Goal: Information Seeking & Learning: Check status

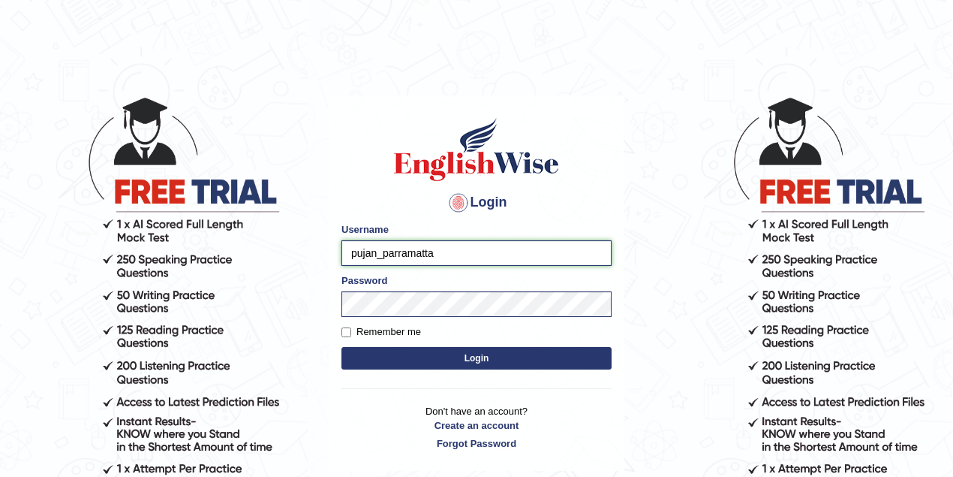
click at [377, 251] on input "pujan_parramatta" at bounding box center [477, 253] width 270 height 26
type input "abdulkhalid_parramatta"
click at [342, 347] on button "Login" at bounding box center [477, 358] width 270 height 23
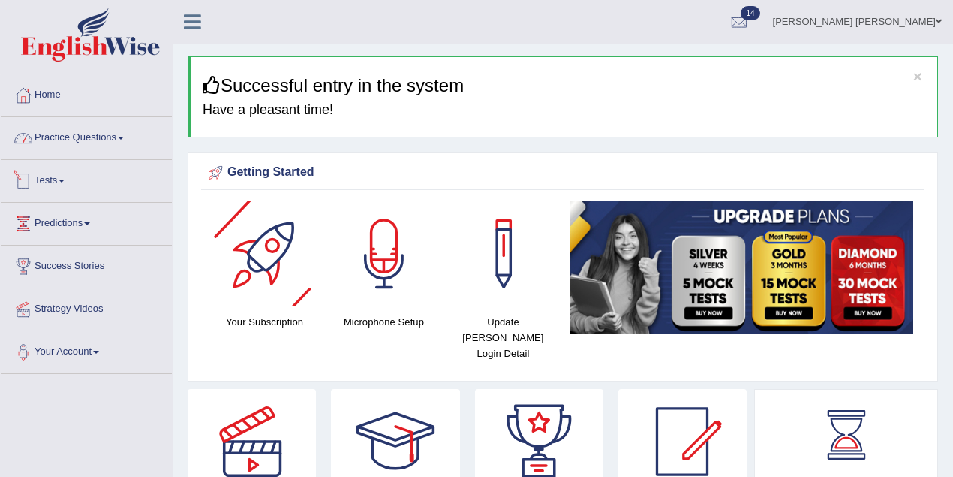
click at [95, 135] on link "Practice Questions" at bounding box center [86, 136] width 171 height 38
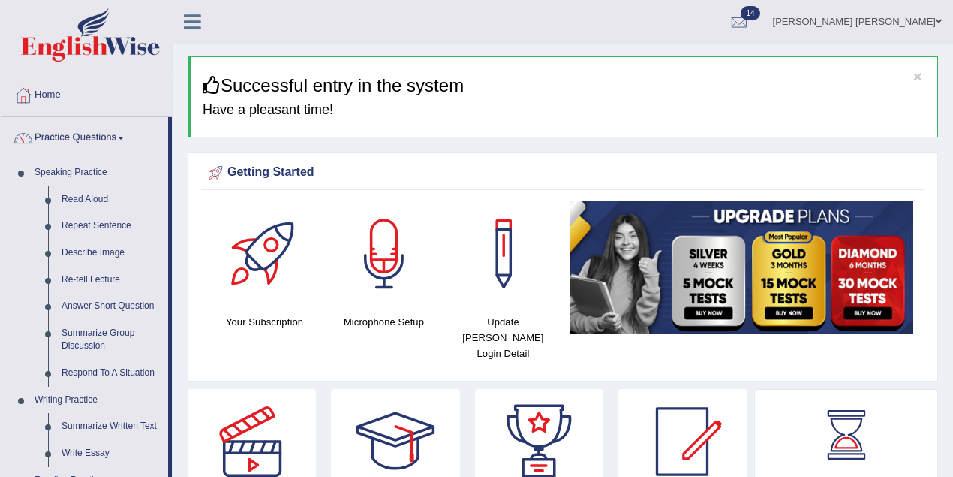
click at [81, 133] on link "Practice Questions" at bounding box center [84, 136] width 167 height 38
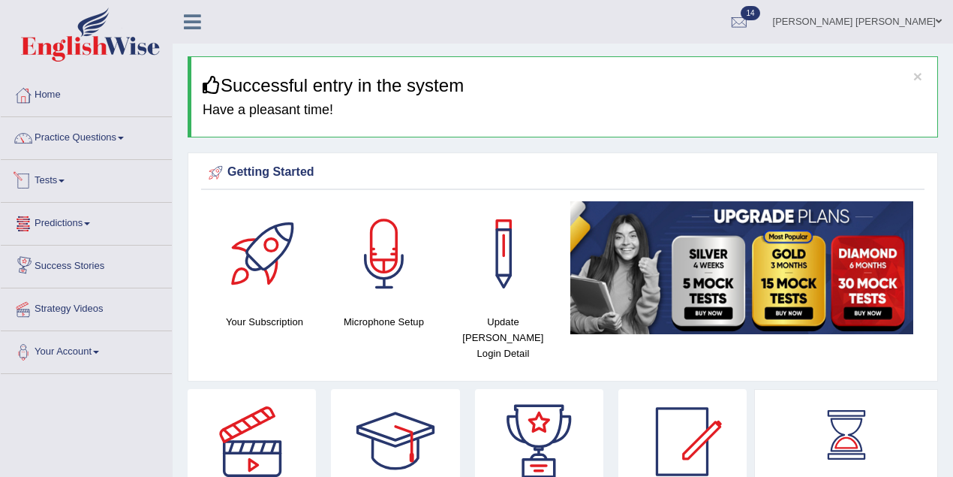
click at [36, 180] on link "Tests" at bounding box center [86, 179] width 171 height 38
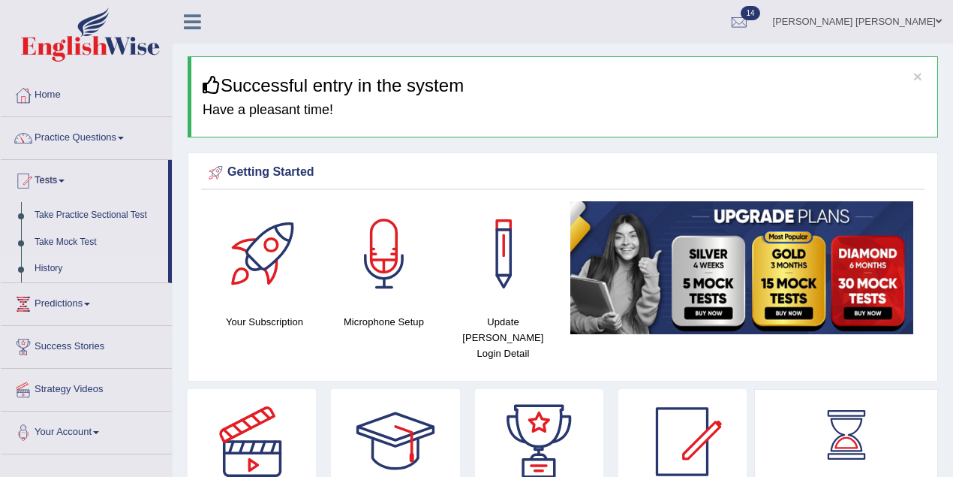
click at [45, 264] on link "History" at bounding box center [98, 268] width 140 height 27
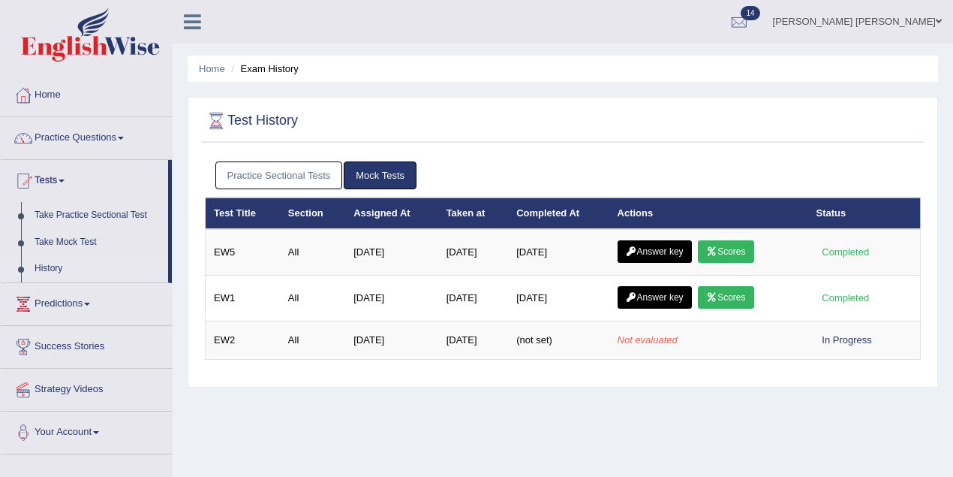
click at [270, 168] on link "Practice Sectional Tests" at bounding box center [279, 175] width 128 height 28
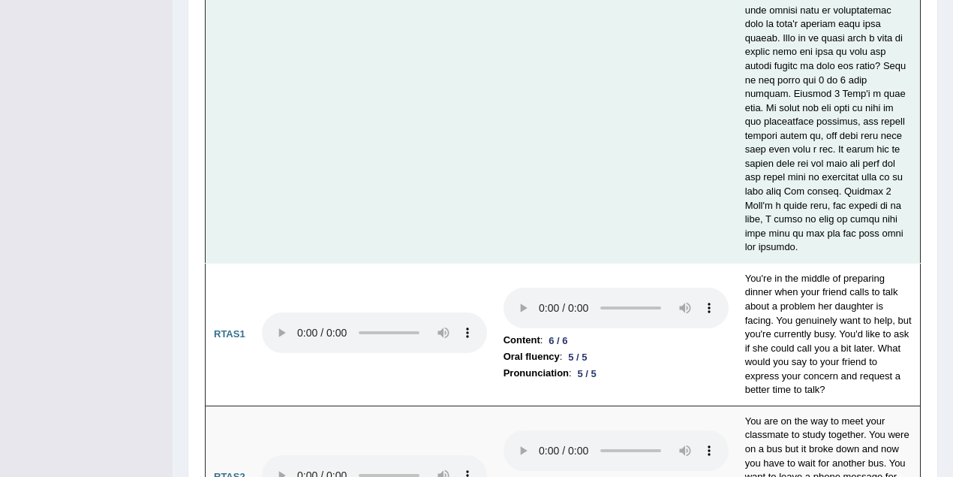
scroll to position [5685, 0]
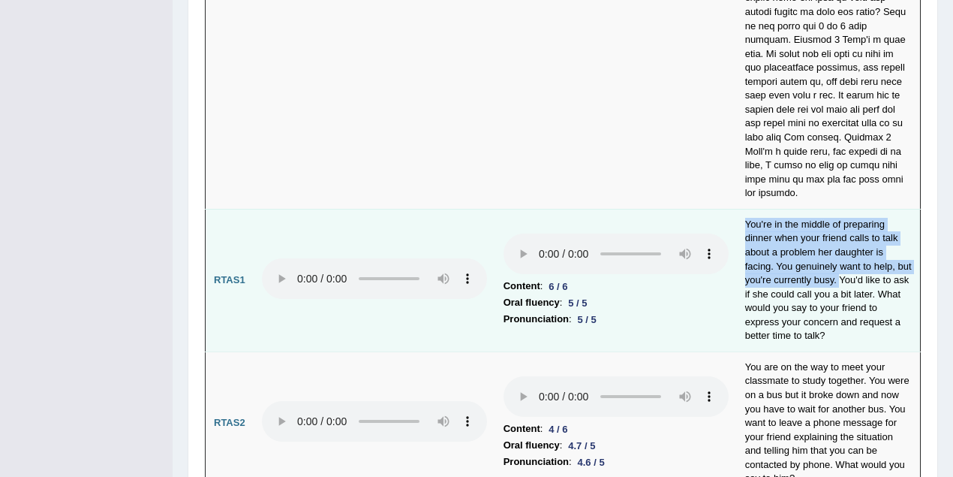
drag, startPoint x: 770, startPoint y: 156, endPoint x: 838, endPoint y: 199, distance: 80.6
click at [838, 209] on td "You're in the middle of preparing dinner when your friend calls to talk about a…" at bounding box center [829, 280] width 184 height 143
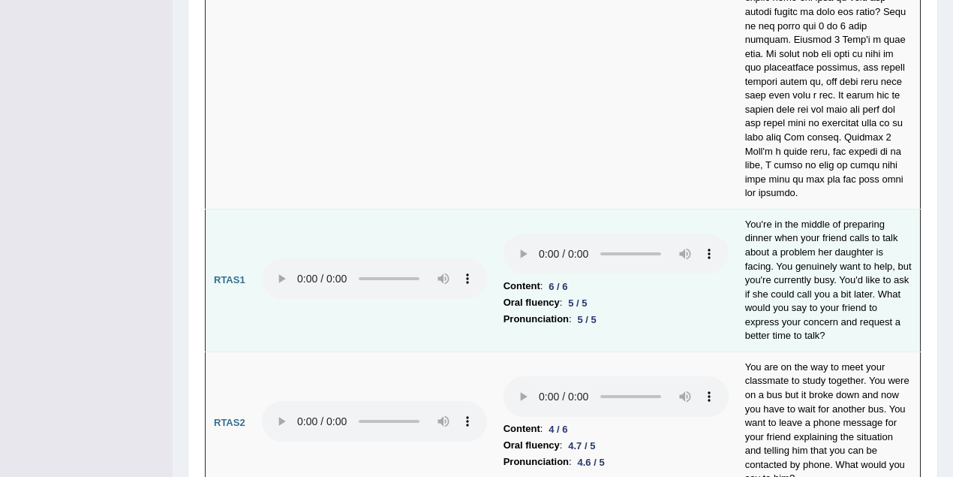
click at [896, 253] on td "You're in the middle of preparing dinner when your friend calls to talk about a…" at bounding box center [829, 280] width 184 height 143
drag, startPoint x: 841, startPoint y: 201, endPoint x: 901, endPoint y: 209, distance: 60.6
click at [901, 209] on td "You're in the middle of preparing dinner when your friend calls to talk about a…" at bounding box center [829, 280] width 184 height 143
click at [887, 240] on td "You're in the middle of preparing dinner when your friend calls to talk about a…" at bounding box center [829, 280] width 184 height 143
click at [911, 209] on td "You're in the middle of preparing dinner when your friend calls to talk about a…" at bounding box center [829, 280] width 184 height 143
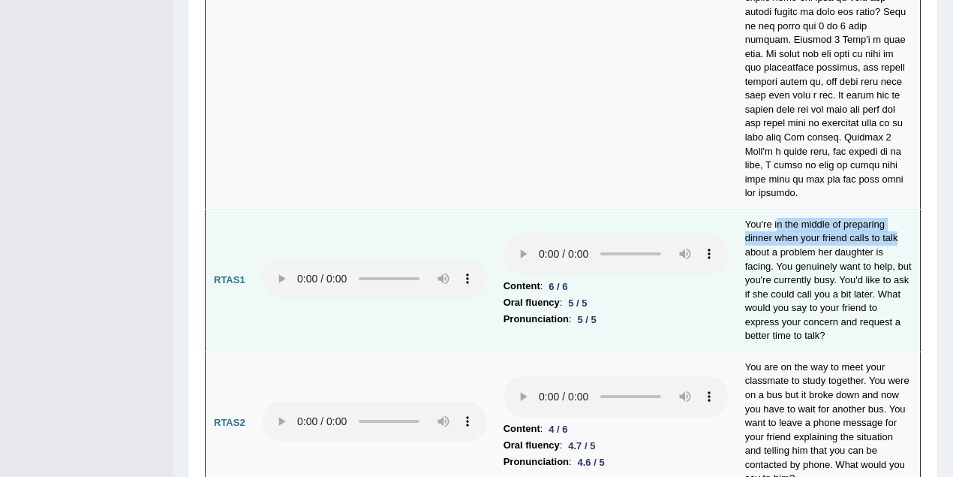
click at [823, 209] on td "You're in the middle of preparing dinner when your friend calls to talk about a…" at bounding box center [829, 280] width 184 height 143
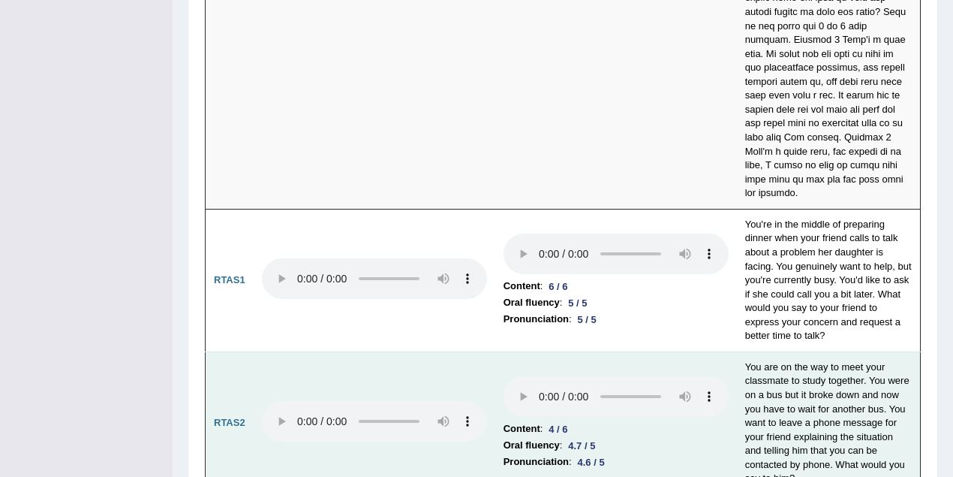
click at [704, 420] on li "Content : 4 / 6" at bounding box center [616, 428] width 225 height 17
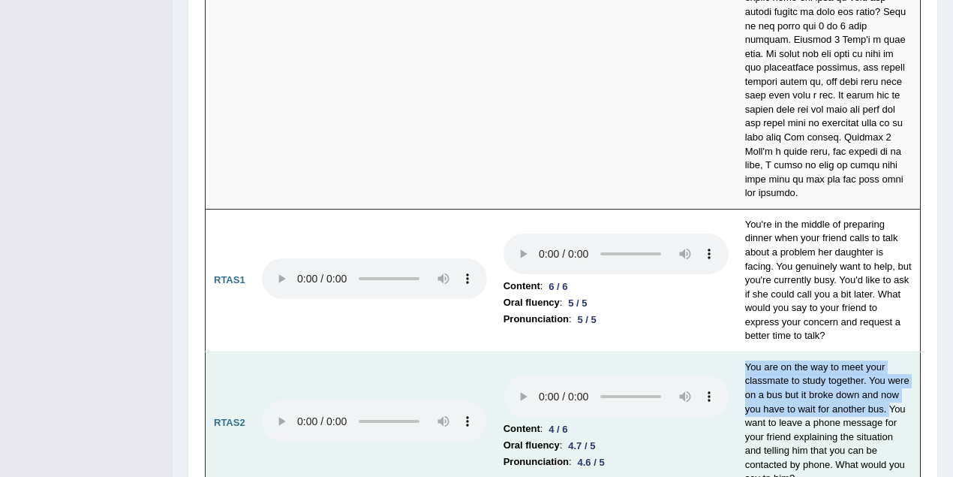
drag, startPoint x: 743, startPoint y: 285, endPoint x: 887, endPoint y: 327, distance: 150.1
click at [887, 351] on td "You are on the way to meet your classmate to study together. You were on a bus …" at bounding box center [829, 422] width 184 height 143
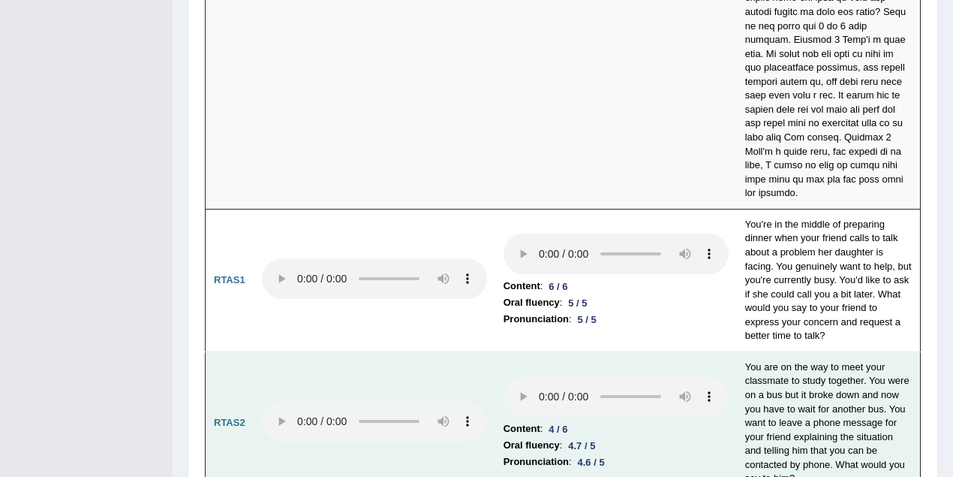
click at [706, 437] on li "Oral fluency : 4.7 / 5" at bounding box center [616, 445] width 225 height 17
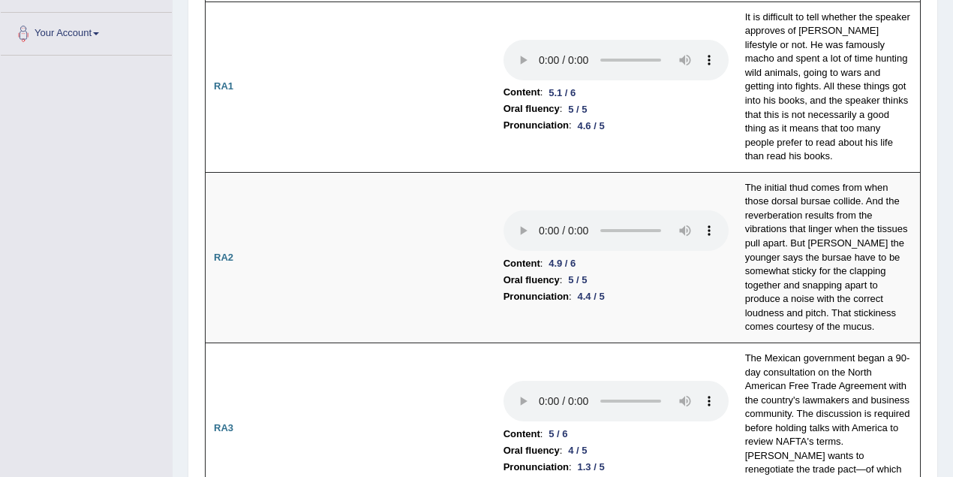
scroll to position [0, 0]
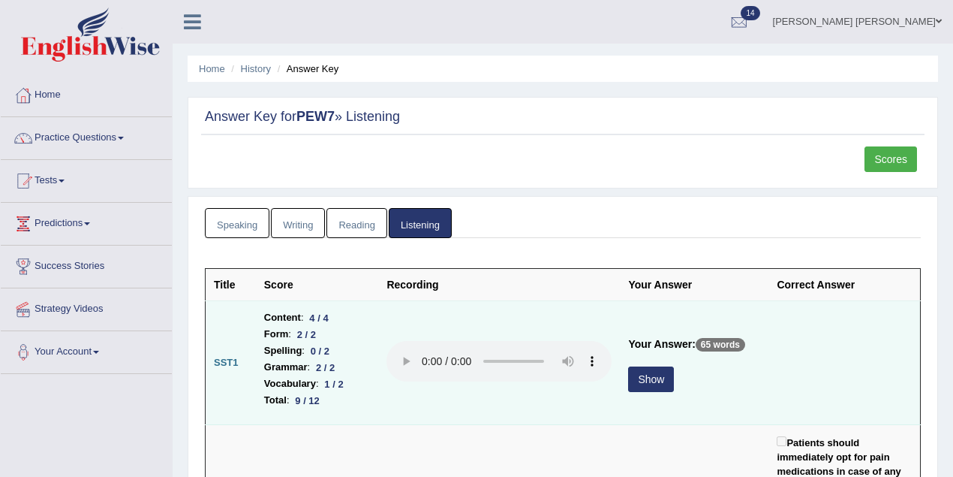
click at [652, 381] on button "Show" at bounding box center [651, 379] width 46 height 26
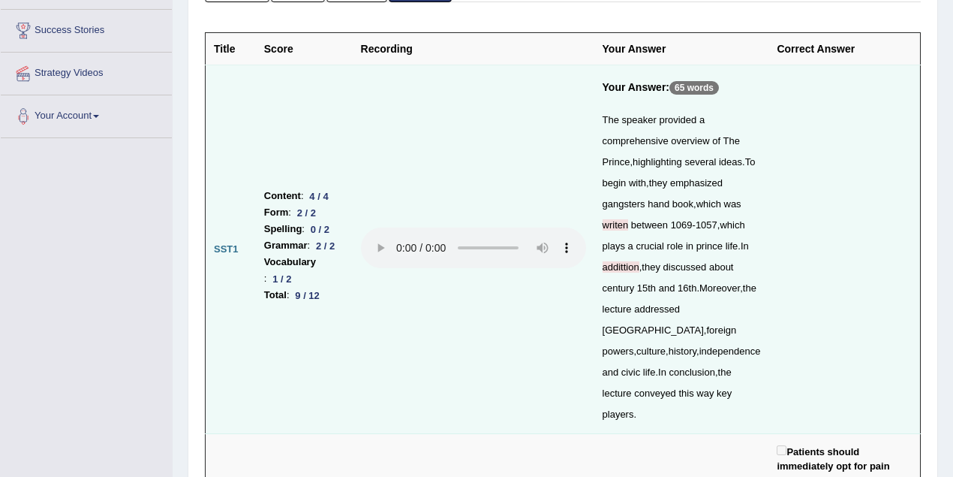
scroll to position [266, 0]
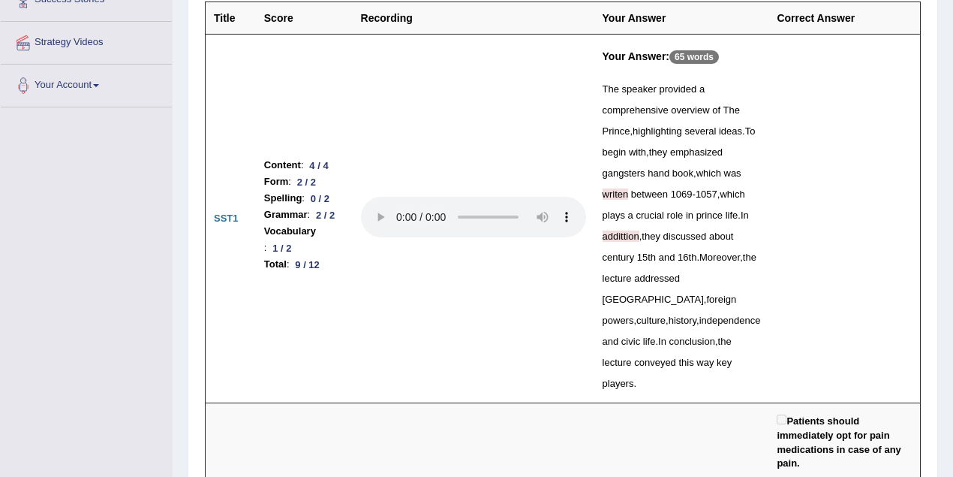
click at [629, 192] on span "writen" at bounding box center [616, 193] width 26 height 11
click at [640, 242] on span "addittion" at bounding box center [621, 235] width 37 height 11
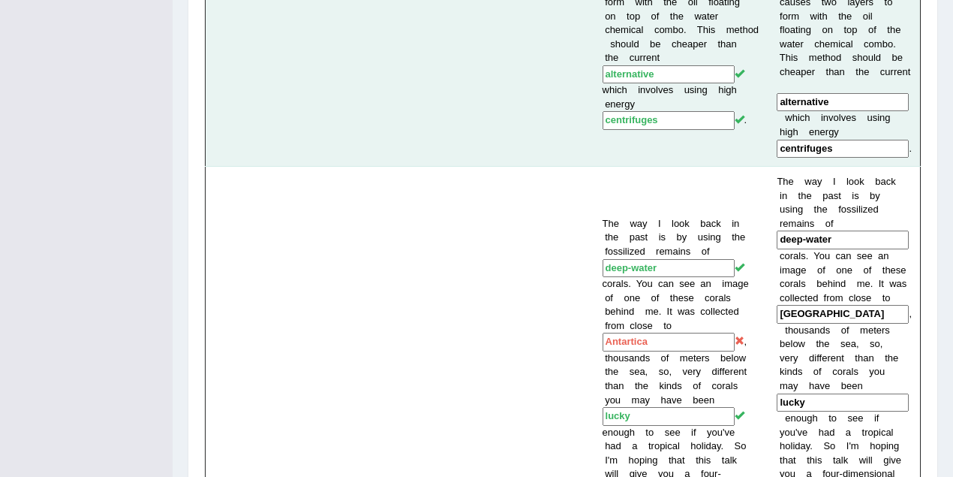
scroll to position [1868, 0]
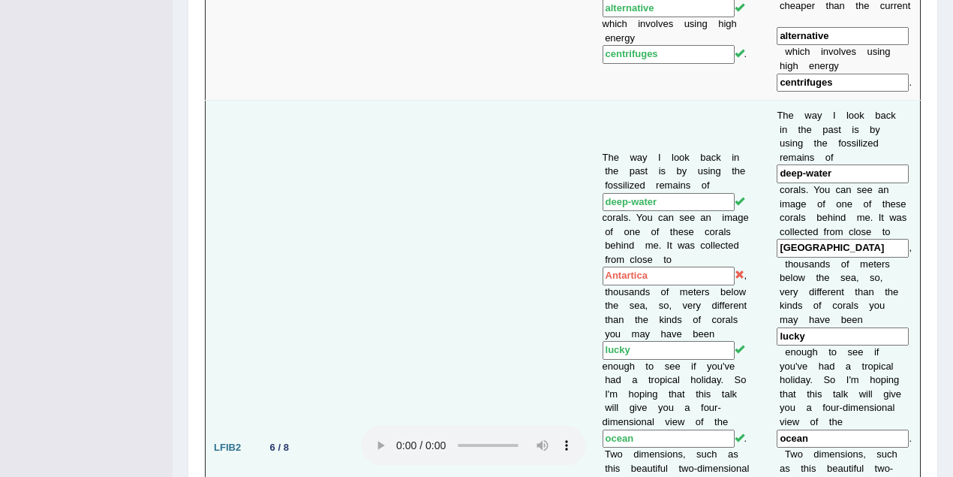
drag, startPoint x: 629, startPoint y: 122, endPoint x: 733, endPoint y: 125, distance: 103.6
click at [733, 266] on input "Antartica" at bounding box center [669, 275] width 132 height 19
click at [617, 141] on td "The way I look back in the past is by using the fossilized remains of deep-wate…" at bounding box center [682, 448] width 175 height 694
drag, startPoint x: 620, startPoint y: 119, endPoint x: 709, endPoint y: 119, distance: 89.3
click at [709, 266] on input "Antartica" at bounding box center [669, 275] width 132 height 19
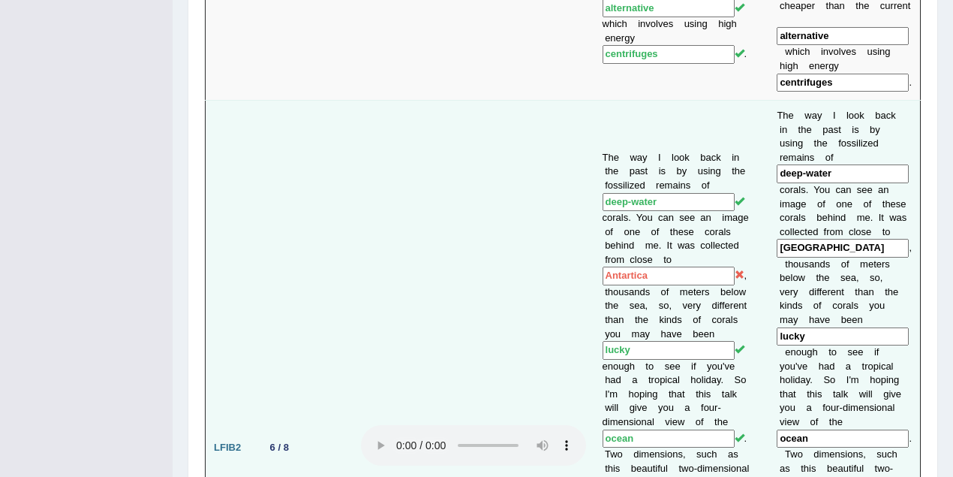
click at [649, 164] on td "The way I look back in the past is by using the fossilized remains of deep-wate…" at bounding box center [682, 448] width 175 height 694
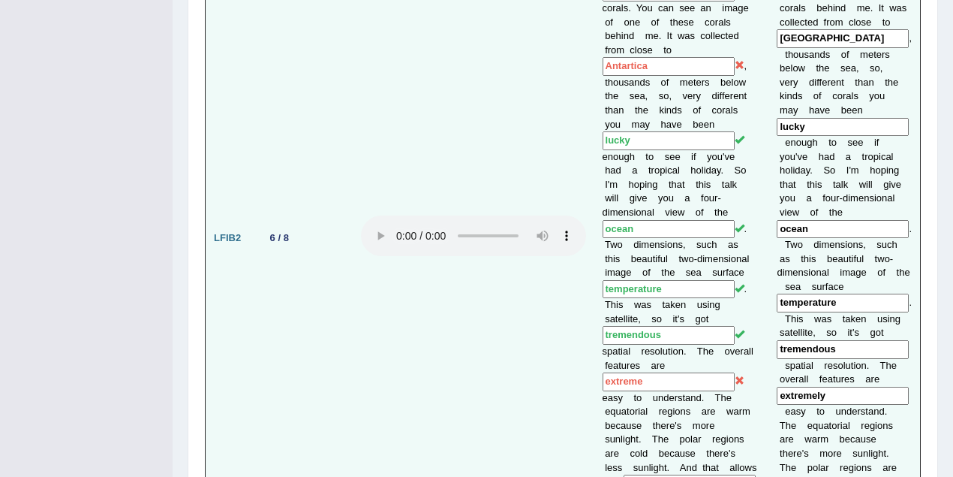
scroll to position [1877, 0]
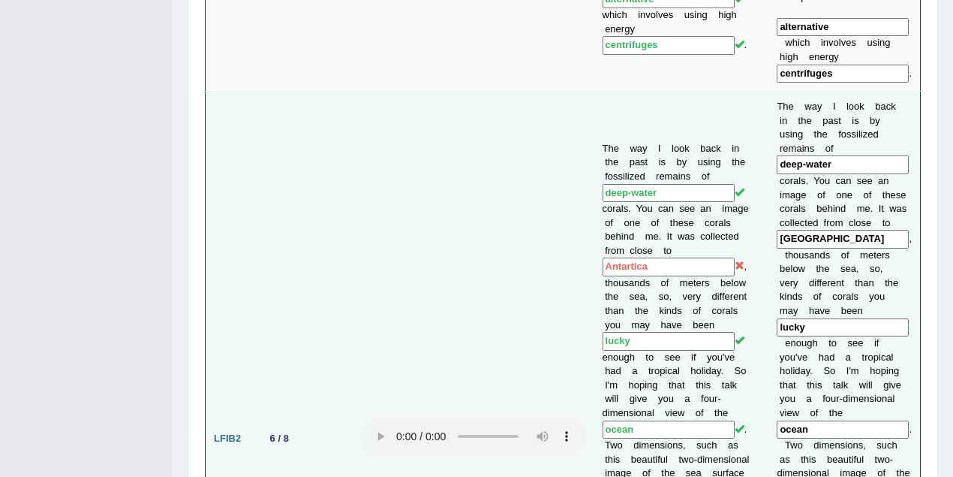
drag, startPoint x: 625, startPoint y: 111, endPoint x: 634, endPoint y: 113, distance: 9.9
click at [634, 257] on input "Antartica" at bounding box center [669, 266] width 132 height 19
click at [625, 257] on input "Antartica" at bounding box center [669, 266] width 132 height 19
click at [507, 200] on td at bounding box center [474, 439] width 242 height 694
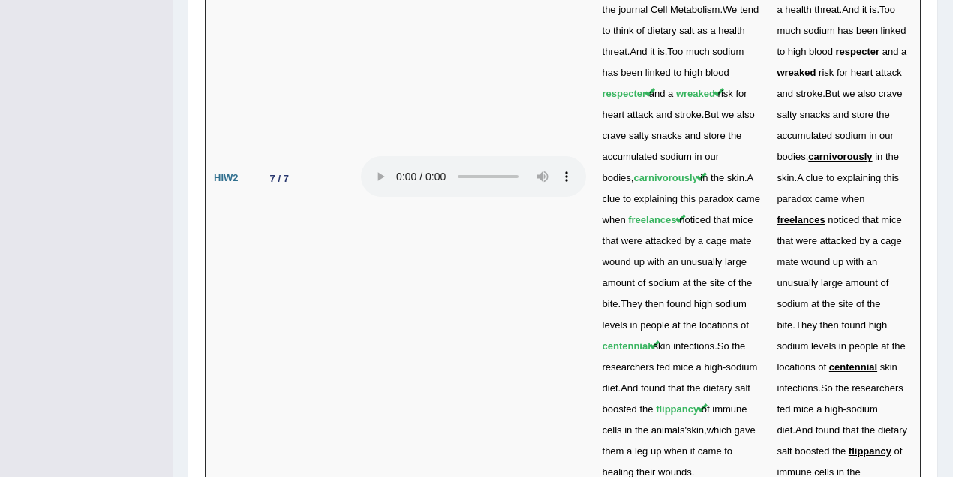
scroll to position [5220, 0]
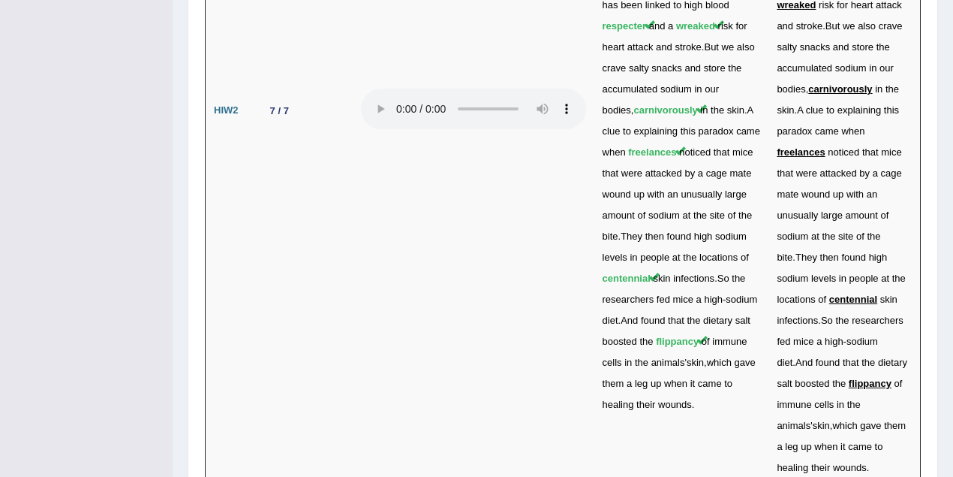
drag, startPoint x: 265, startPoint y: 288, endPoint x: 330, endPoint y: 290, distance: 64.6
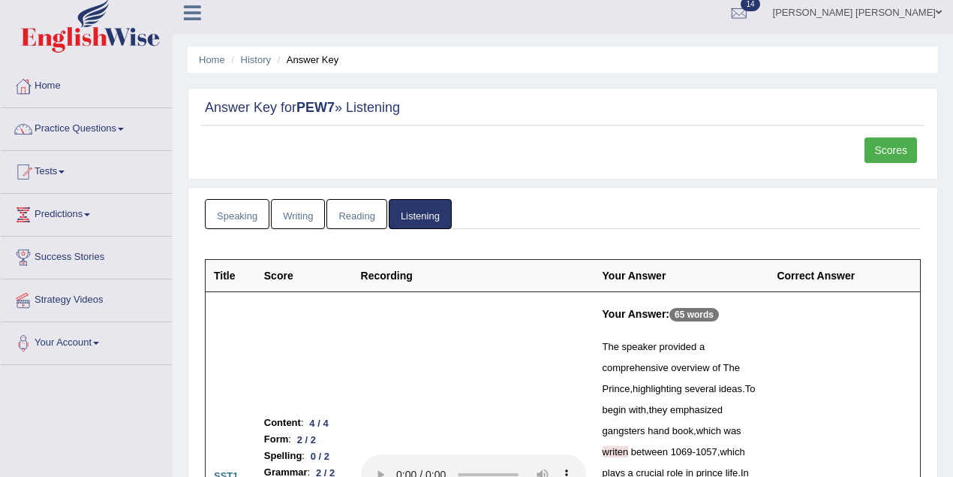
scroll to position [0, 0]
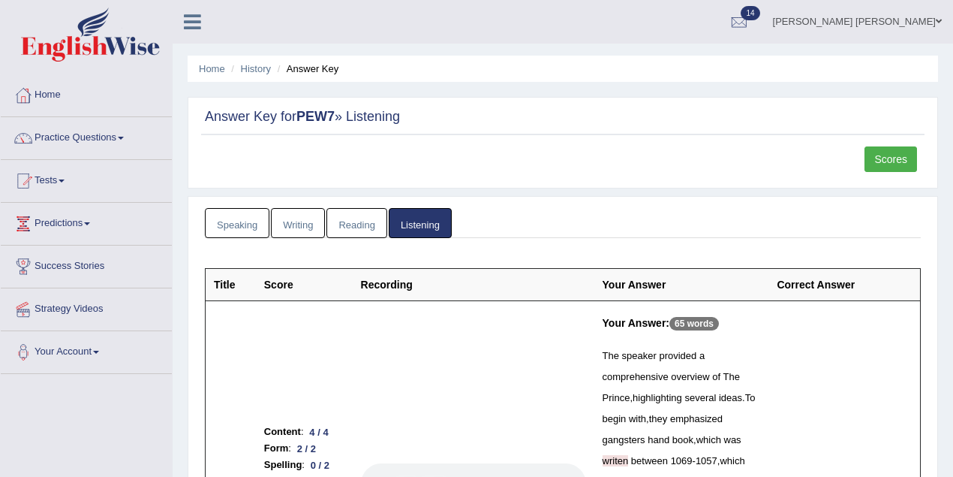
click at [893, 26] on link "Abdul khalid Syed" at bounding box center [857, 19] width 191 height 39
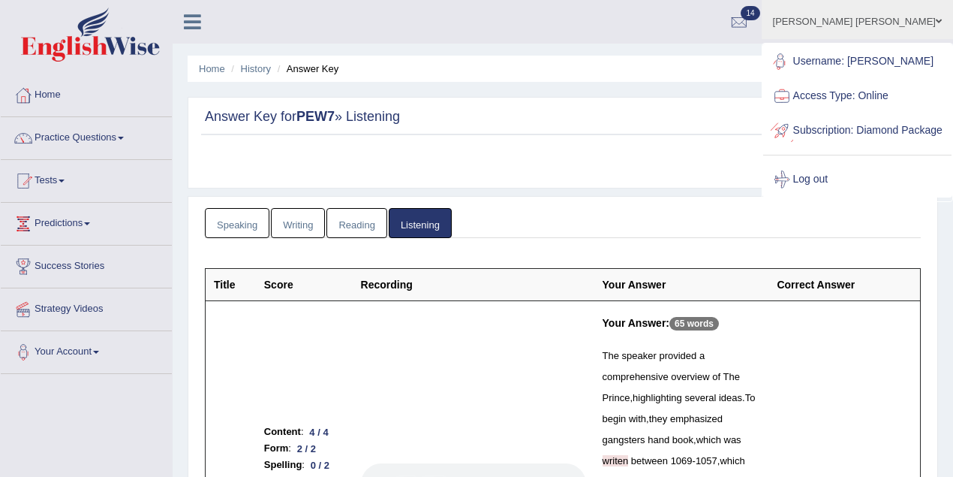
click at [831, 197] on link "Log out" at bounding box center [857, 179] width 188 height 35
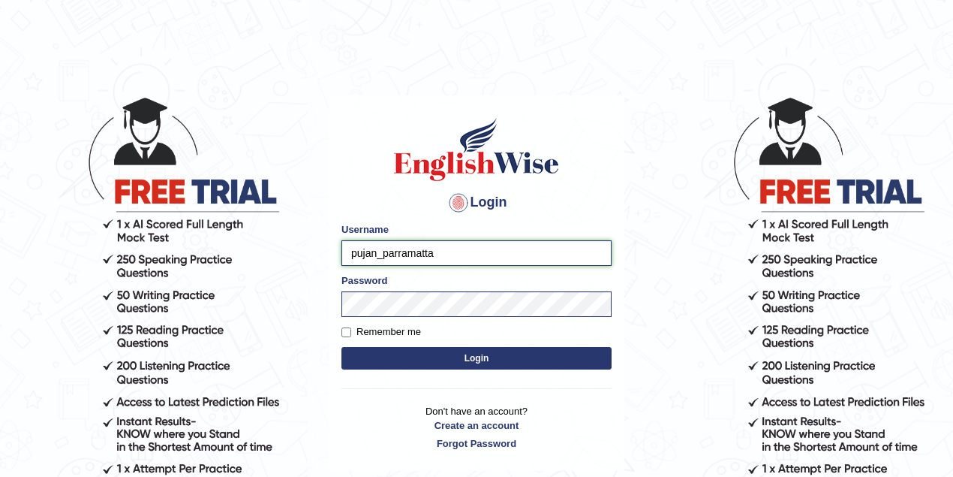
click at [375, 248] on input "pujan_parramatta" at bounding box center [477, 253] width 270 height 26
type input "maratais_parramatta"
click at [342, 347] on button "Login" at bounding box center [477, 358] width 270 height 23
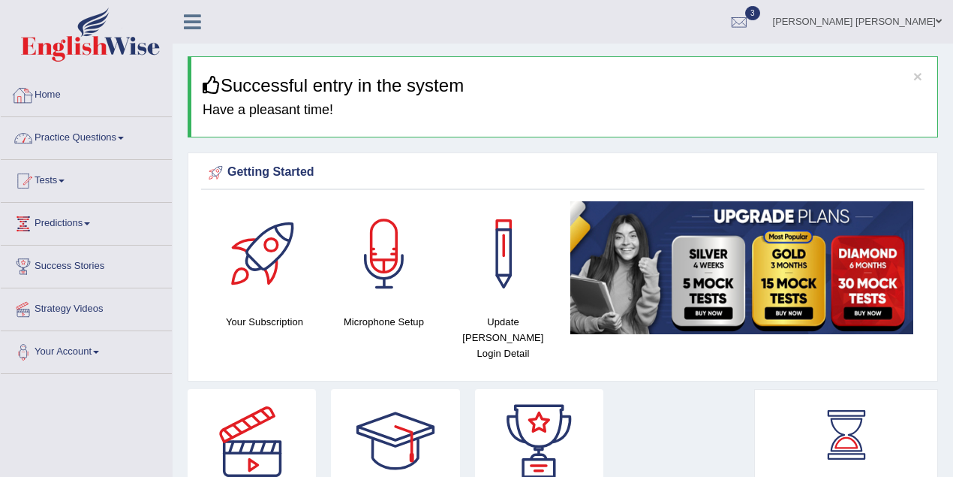
click at [89, 146] on link "Practice Questions" at bounding box center [86, 136] width 171 height 38
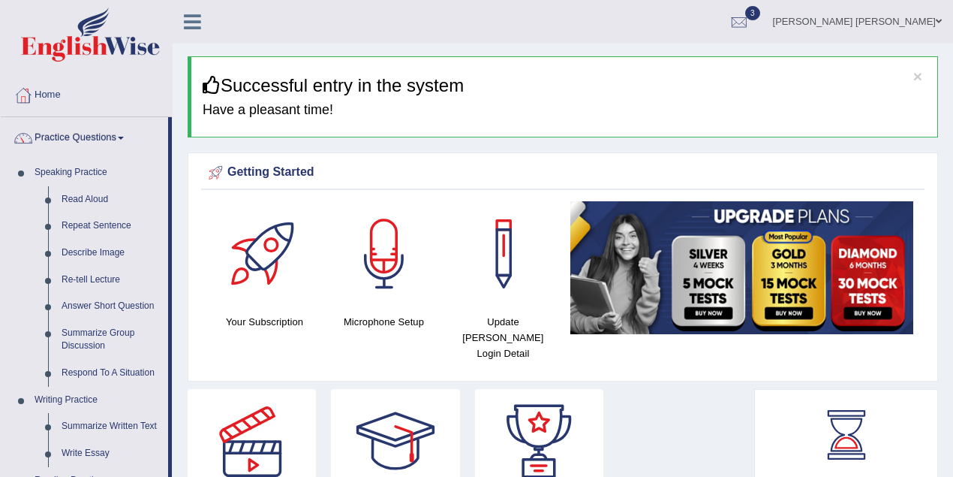
click at [102, 144] on link "Practice Questions" at bounding box center [84, 136] width 167 height 38
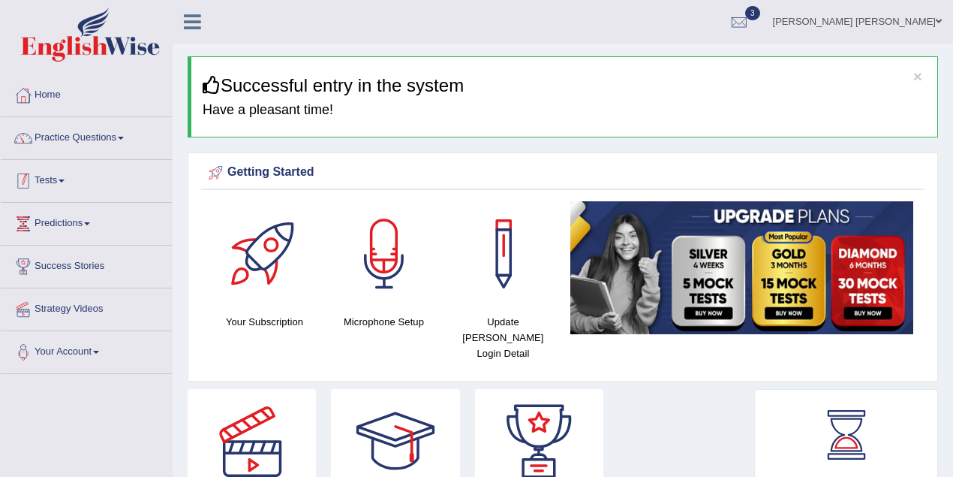
click at [67, 188] on link "Tests" at bounding box center [86, 179] width 171 height 38
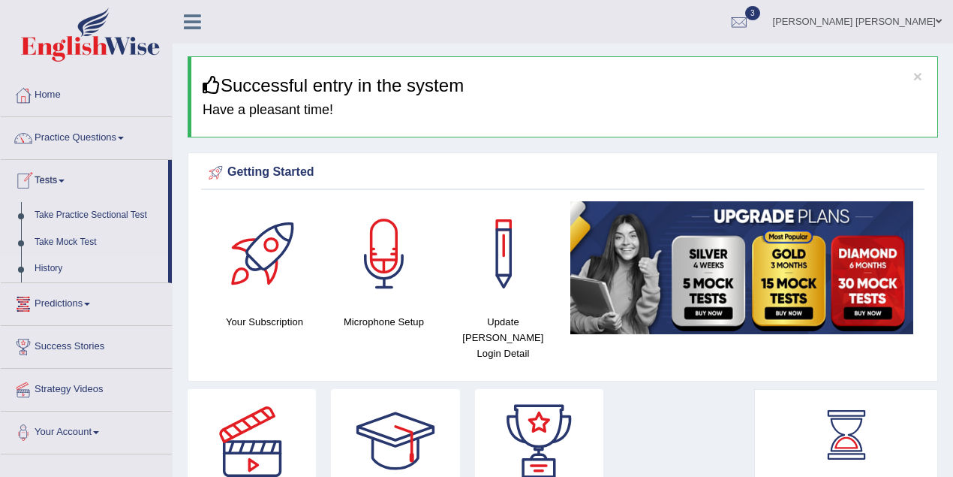
click at [62, 263] on link "History" at bounding box center [98, 268] width 140 height 27
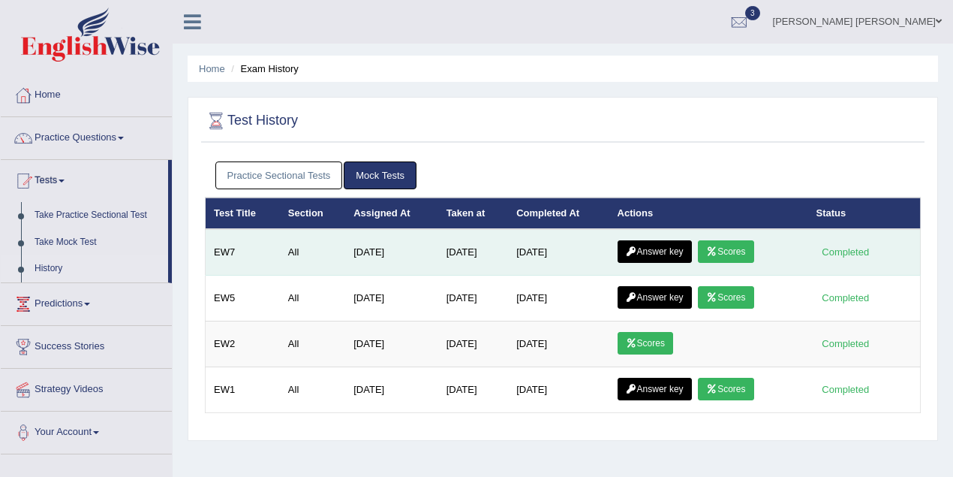
drag, startPoint x: 727, startPoint y: 244, endPoint x: 703, endPoint y: 246, distance: 23.4
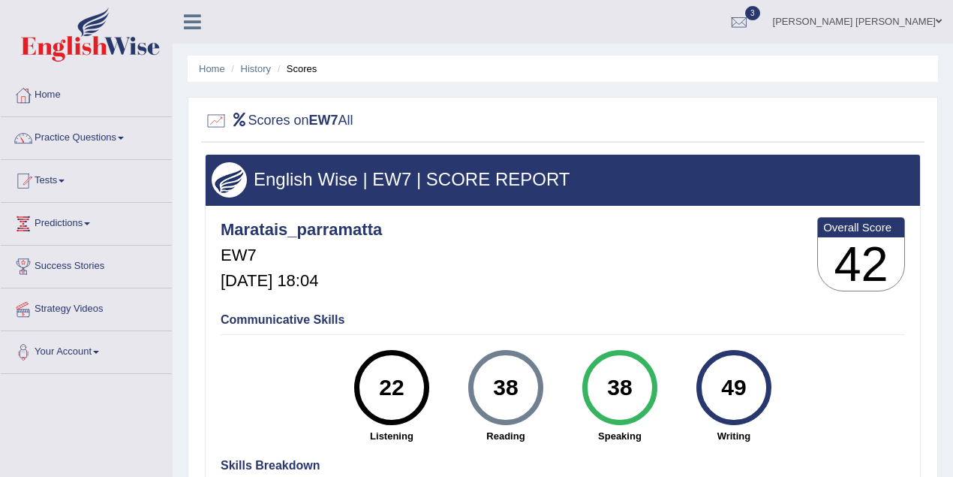
drag, startPoint x: 350, startPoint y: 359, endPoint x: 770, endPoint y: 392, distance: 421.7
click at [770, 350] on div "22 Listening 38 [GEOGRAPHIC_DATA] 38 Speaking 49 Writing" at bounding box center [563, 350] width 685 height 0
click at [655, 299] on div "Maratais_parramatta EW7 [DATE] 18:04 Overall Score 42" at bounding box center [563, 257] width 692 height 89
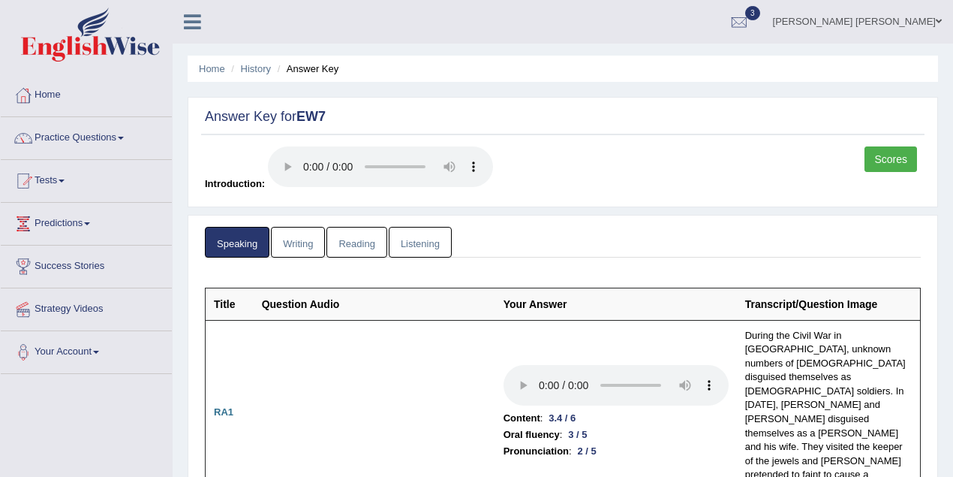
scroll to position [200, 0]
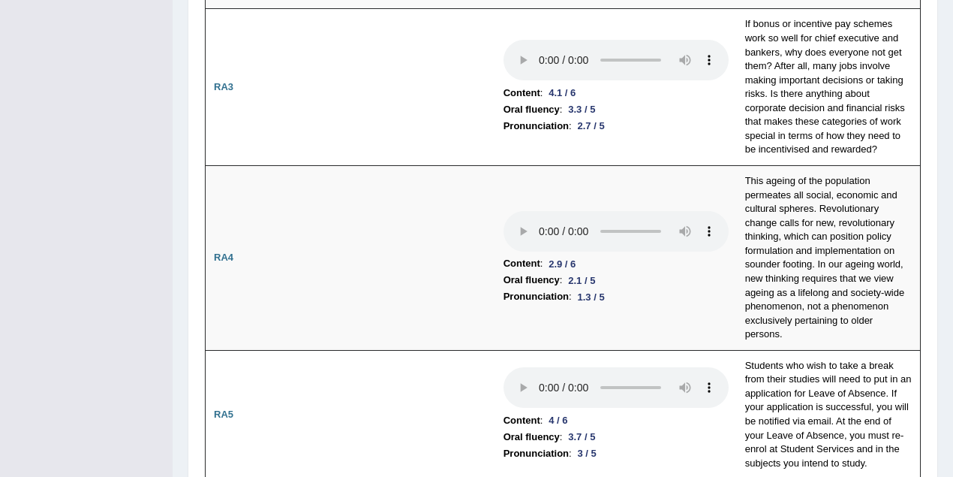
scroll to position [0, 0]
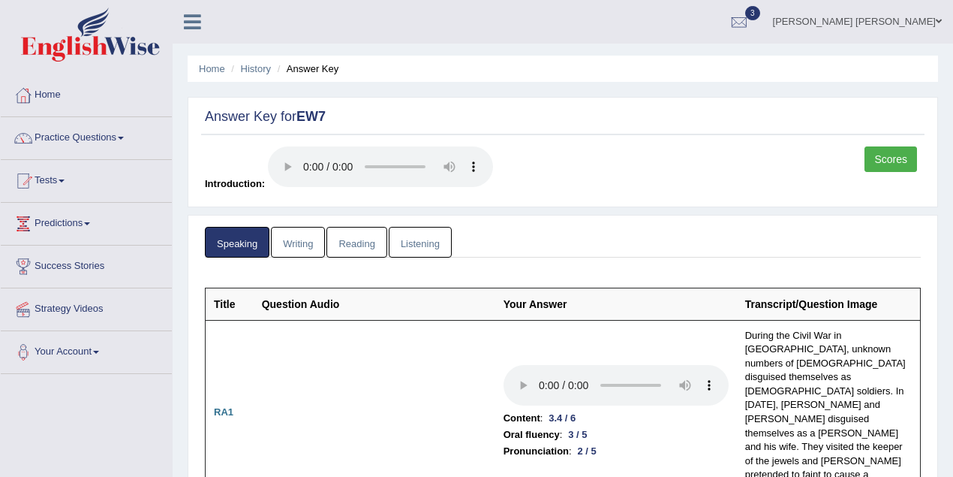
click at [271, 227] on link "Writing" at bounding box center [298, 242] width 54 height 31
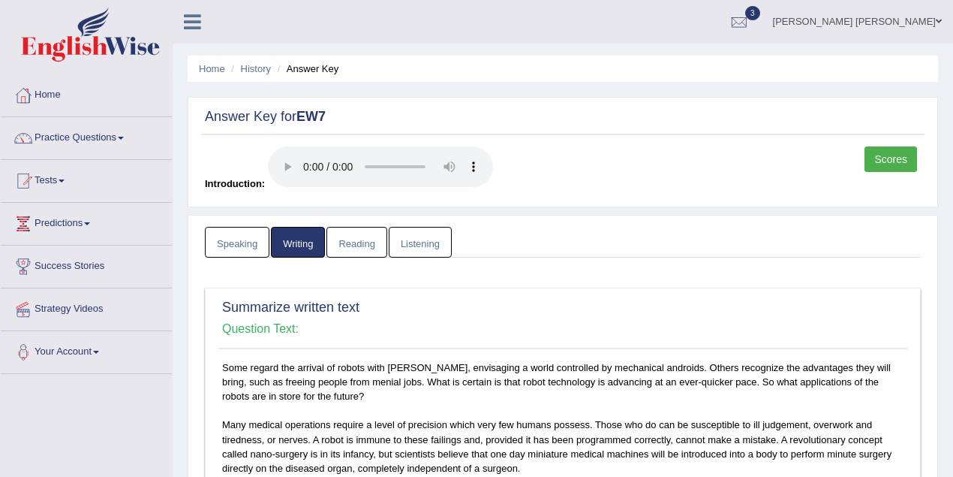
scroll to position [266, 0]
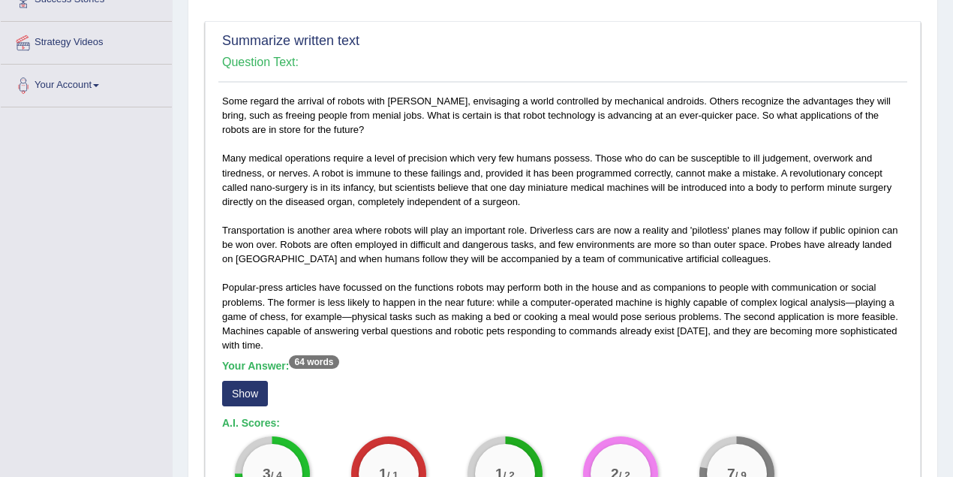
click at [222, 404] on div "Your Answer: 64 words Show" at bounding box center [563, 385] width 682 height 50
click at [268, 393] on div "Your Answer: 64 words Show" at bounding box center [563, 385] width 682 height 50
click at [248, 393] on button "Show" at bounding box center [245, 394] width 46 height 26
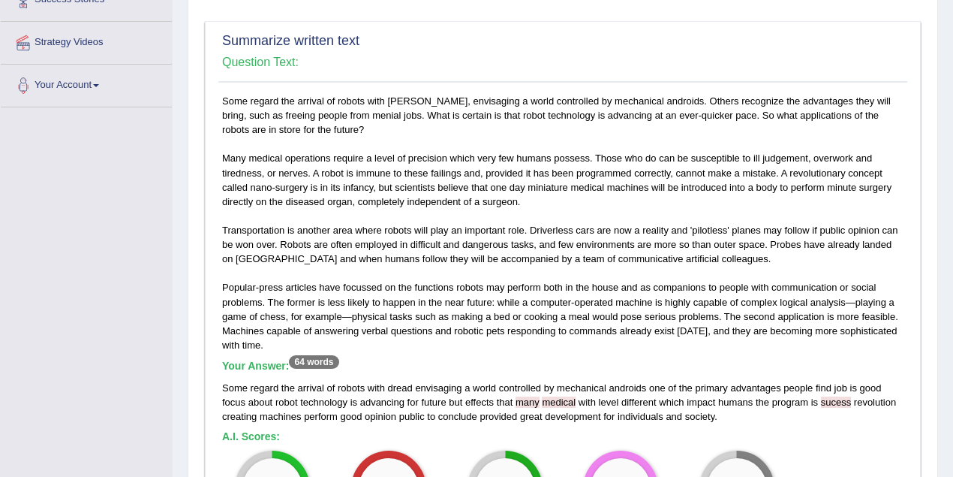
scroll to position [333, 0]
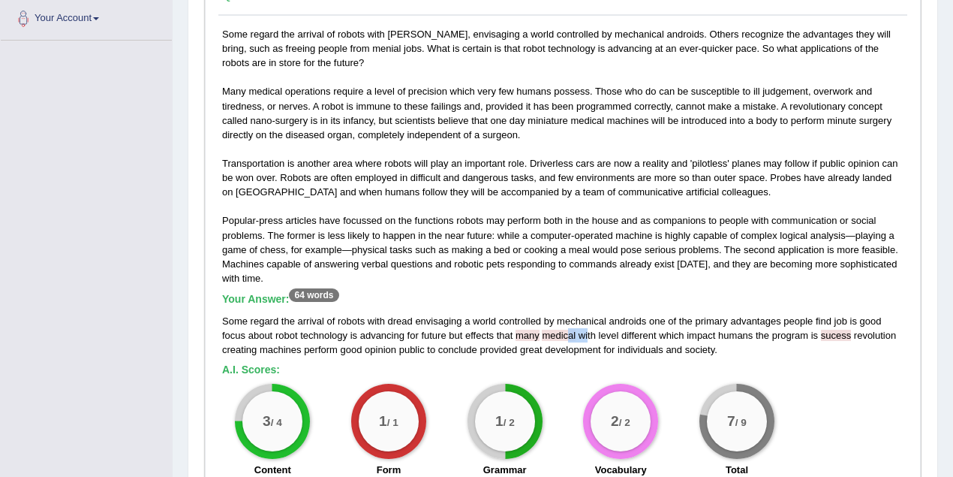
drag, startPoint x: 567, startPoint y: 331, endPoint x: 588, endPoint y: 332, distance: 21.0
click at [588, 332] on div "Some regard the arrival of robots with dread envisaging a world controlled by m…" at bounding box center [563, 335] width 682 height 43
click at [584, 356] on div "Some regard the arrival of robots with dread, envisaging a world controlled by …" at bounding box center [562, 256] width 689 height 458
click at [312, 94] on div "Some regard the arrival of robots with dread, envisaging a world controlled by …" at bounding box center [562, 256] width 689 height 458
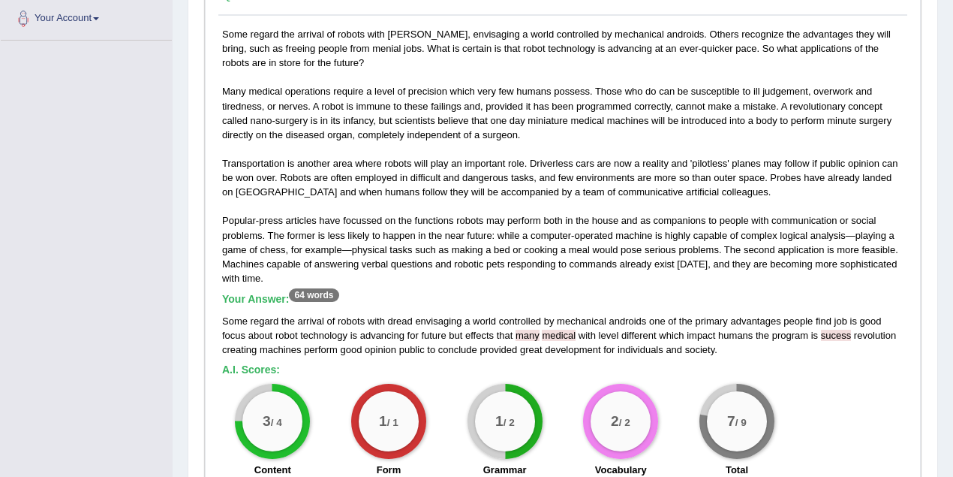
click at [542, 272] on div "Some regard the arrival of robots with dread, envisaging a world controlled by …" at bounding box center [562, 256] width 689 height 458
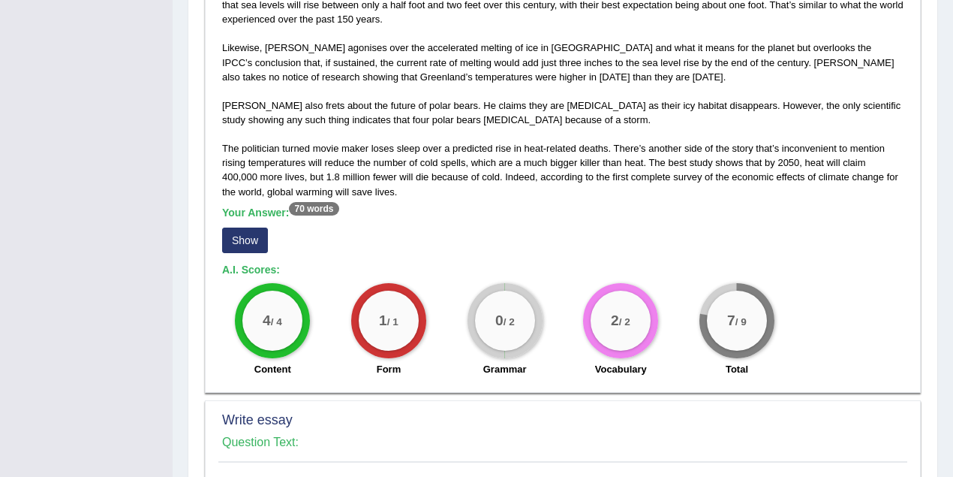
scroll to position [1067, 0]
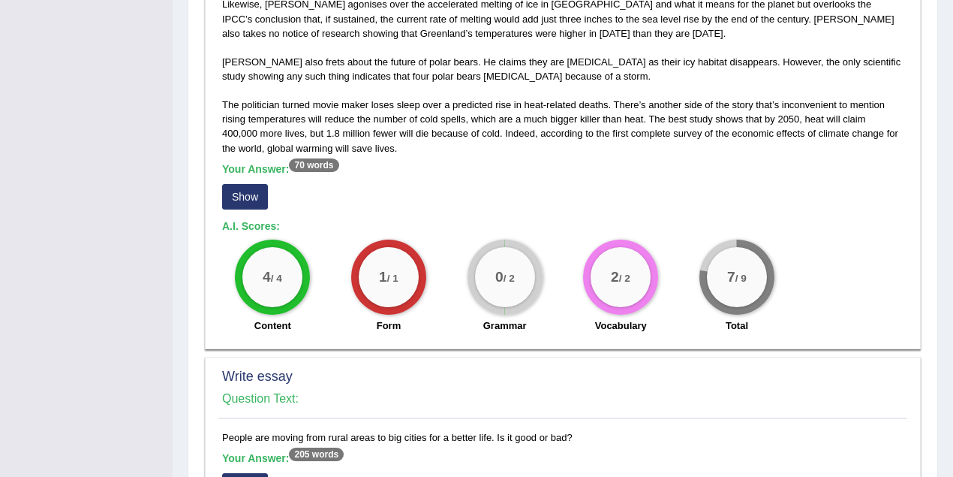
click at [240, 165] on div "Your Answer: 70 words Show" at bounding box center [563, 188] width 682 height 50
click at [245, 184] on button "Show" at bounding box center [245, 197] width 46 height 26
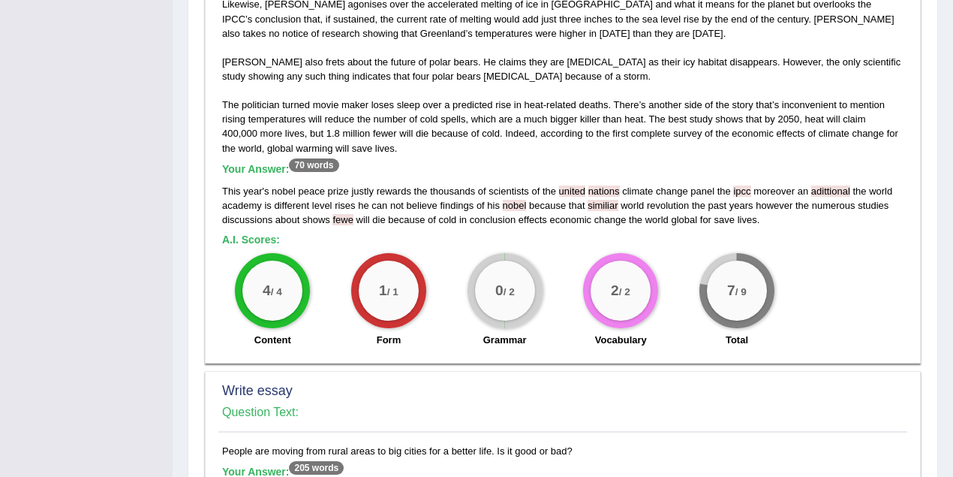
drag, startPoint x: 556, startPoint y: 171, endPoint x: 572, endPoint y: 173, distance: 15.8
click at [558, 184] on div "This year ' s nobel peace prize justly rewards the thousands of scientists of t…" at bounding box center [563, 205] width 682 height 43
click at [572, 185] on span "united" at bounding box center [572, 190] width 26 height 11
click at [626, 185] on span "climate" at bounding box center [637, 190] width 31 height 11
click at [596, 185] on span "nations" at bounding box center [605, 190] width 32 height 11
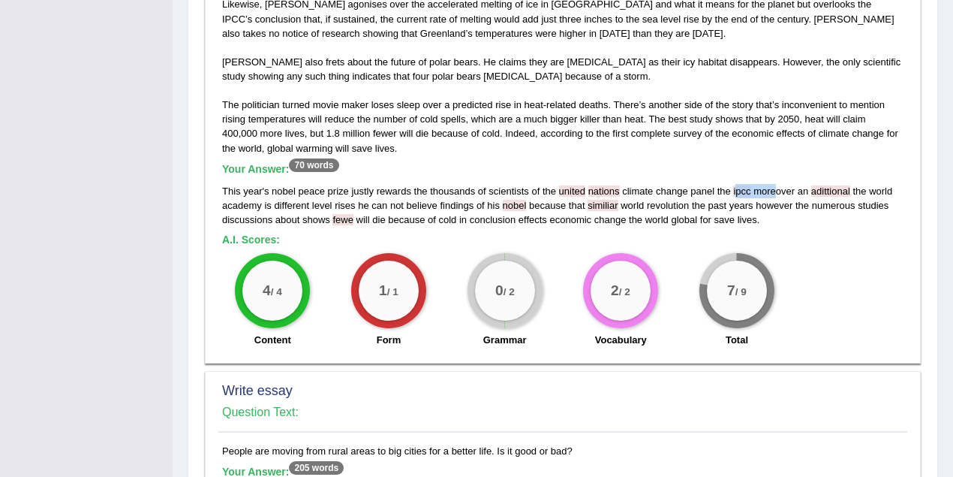
drag, startPoint x: 734, startPoint y: 174, endPoint x: 775, endPoint y: 171, distance: 41.4
click at [775, 184] on div "This year ' s nobel peace prize justly rewards the thousands of scientists of t…" at bounding box center [563, 205] width 682 height 43
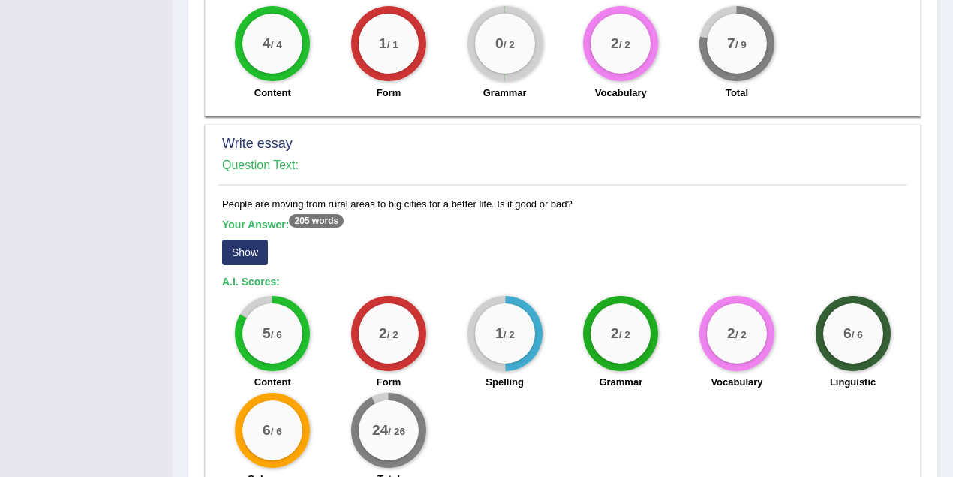
scroll to position [1335, 0]
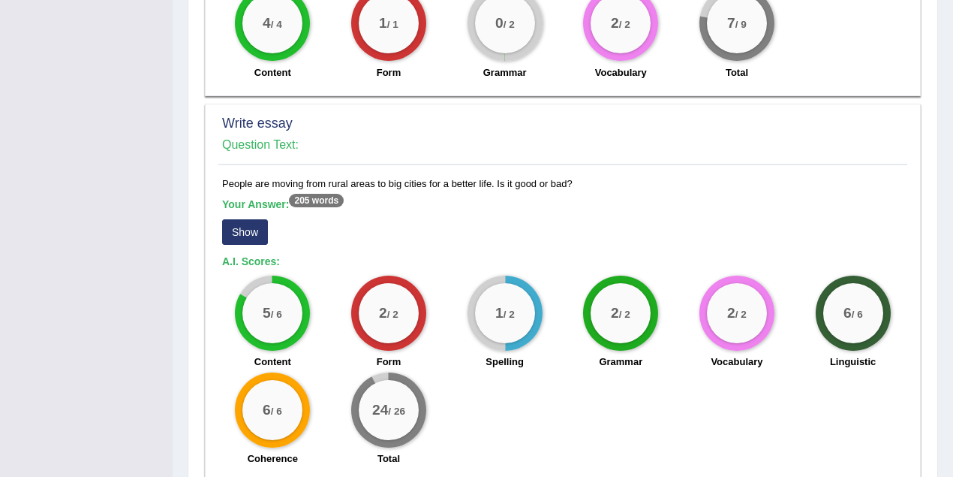
click at [227, 219] on button "Show" at bounding box center [245, 232] width 46 height 26
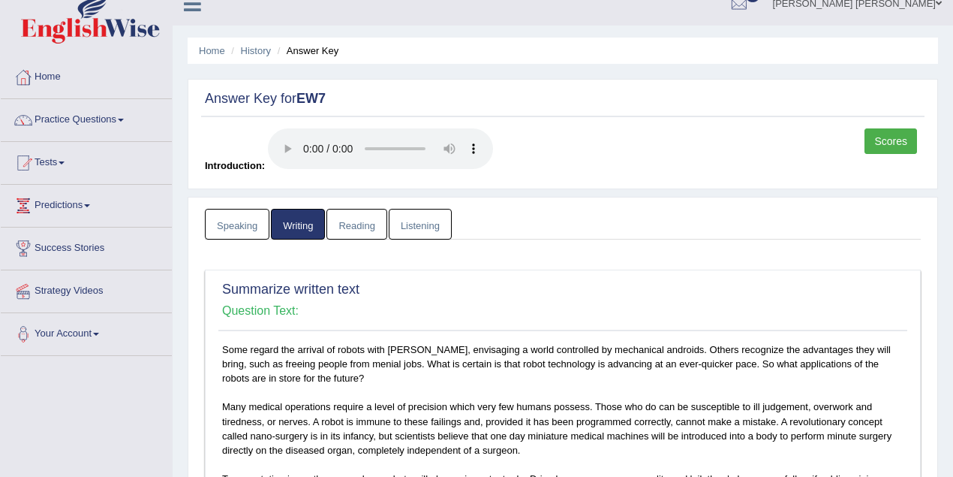
scroll to position [21, 0]
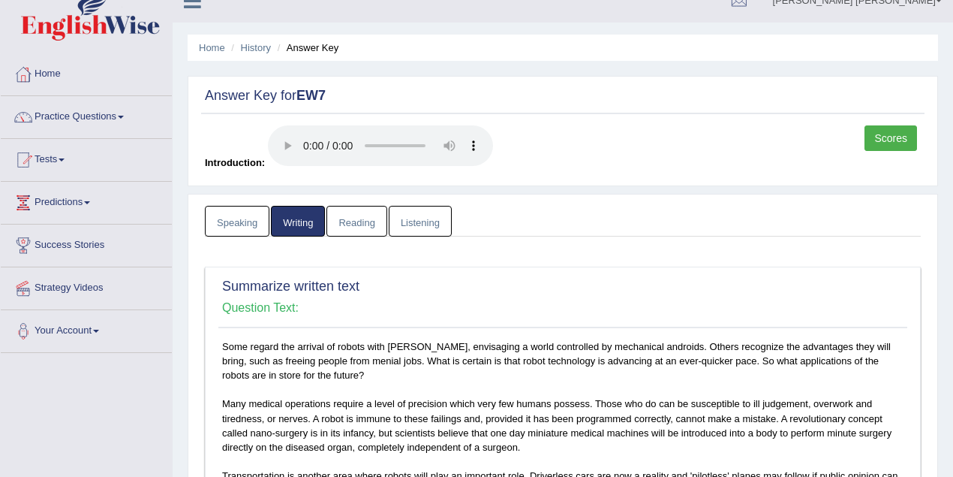
click at [341, 207] on link "Reading" at bounding box center [357, 221] width 60 height 31
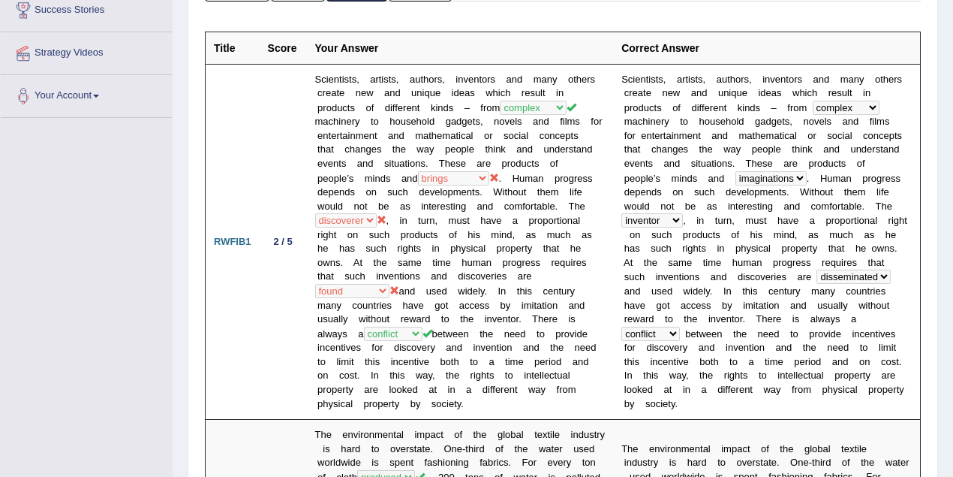
scroll to position [288, 0]
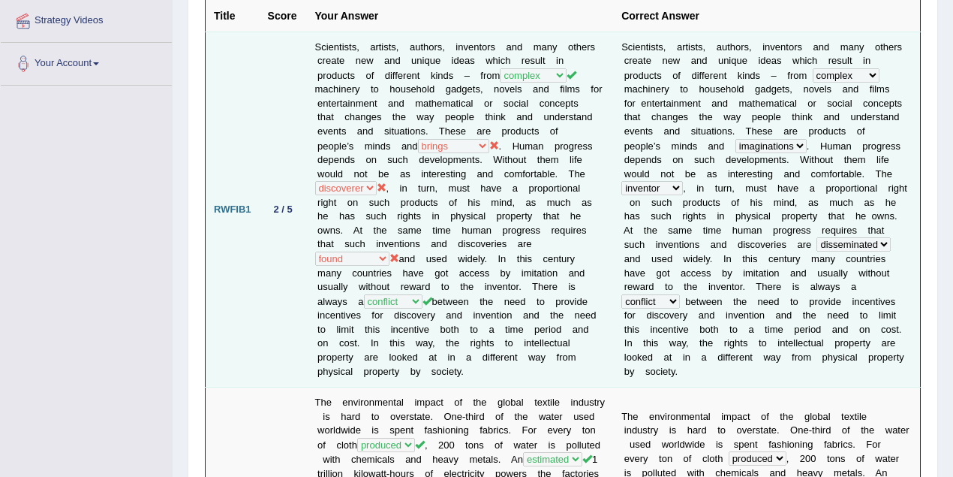
click at [327, 143] on td "Scientists, artists, authors, inventors and many others create new and unique i…" at bounding box center [460, 210] width 307 height 356
click at [409, 209] on td "Scientists, artists, authors, inventors and many others create new and unique i…" at bounding box center [460, 210] width 307 height 356
drag, startPoint x: 454, startPoint y: 236, endPoint x: 527, endPoint y: 243, distance: 73.2
click at [527, 243] on td "Scientists, artists, authors, inventors and many others create new and unique i…" at bounding box center [460, 210] width 307 height 356
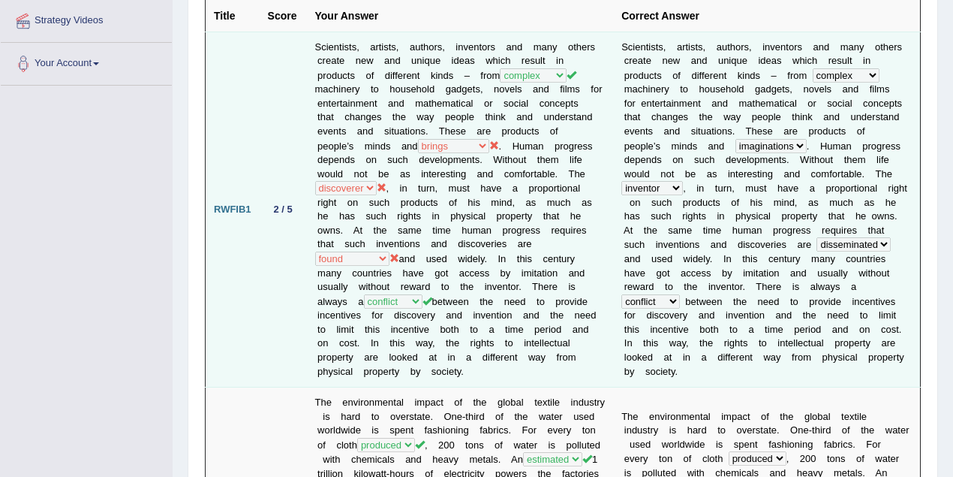
click at [395, 260] on td "Scientists, artists, authors, inventors and many others create new and unique i…" at bounding box center [460, 210] width 307 height 356
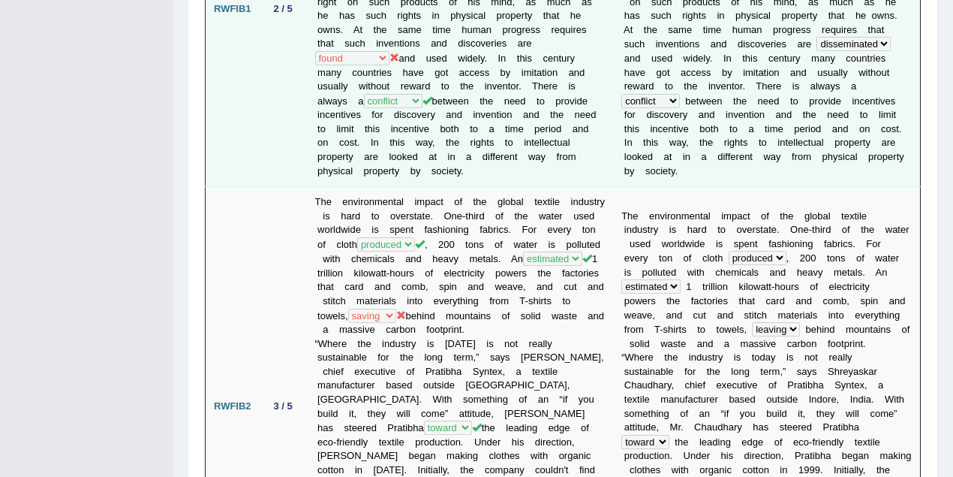
scroll to position [689, 0]
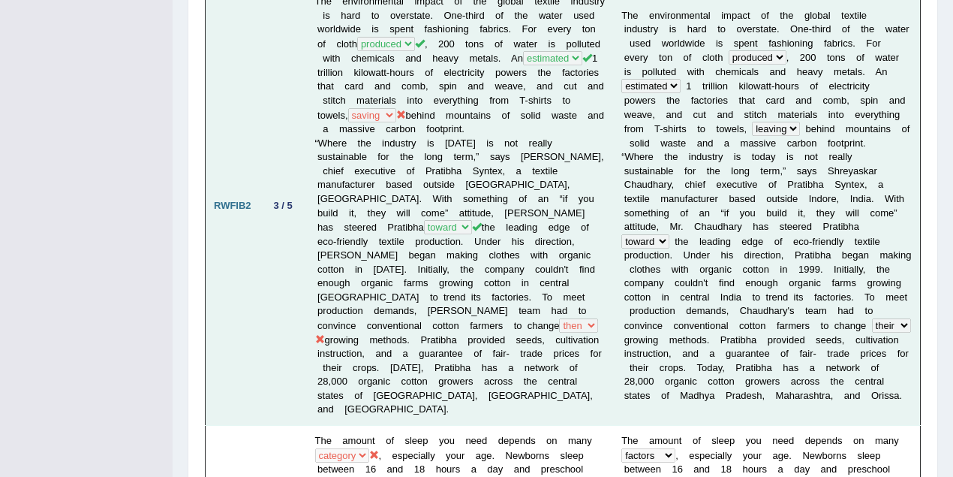
click at [519, 309] on td "The environmental impact of the global textile industry is hard to overstate. O…" at bounding box center [460, 205] width 307 height 439
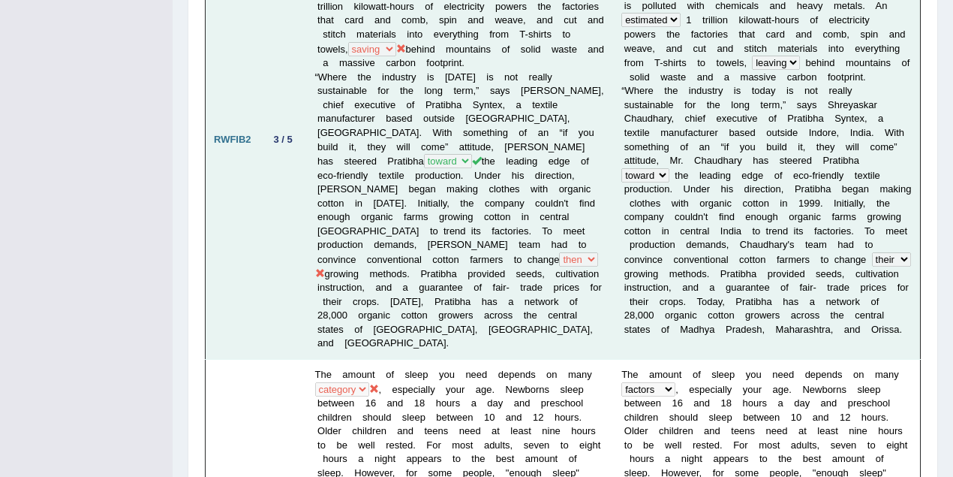
scroll to position [956, 0]
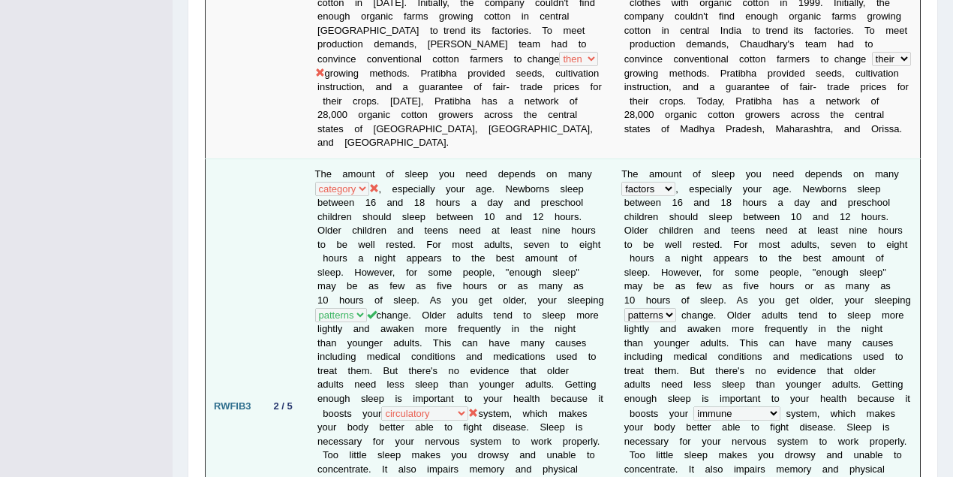
click at [580, 158] on td "The amount of sleep you need depends on many age factors thing category , espec…" at bounding box center [460, 405] width 307 height 495
click at [581, 158] on td "The amount of sleep you need depends on many age factors thing category , espec…" at bounding box center [460, 405] width 307 height 495
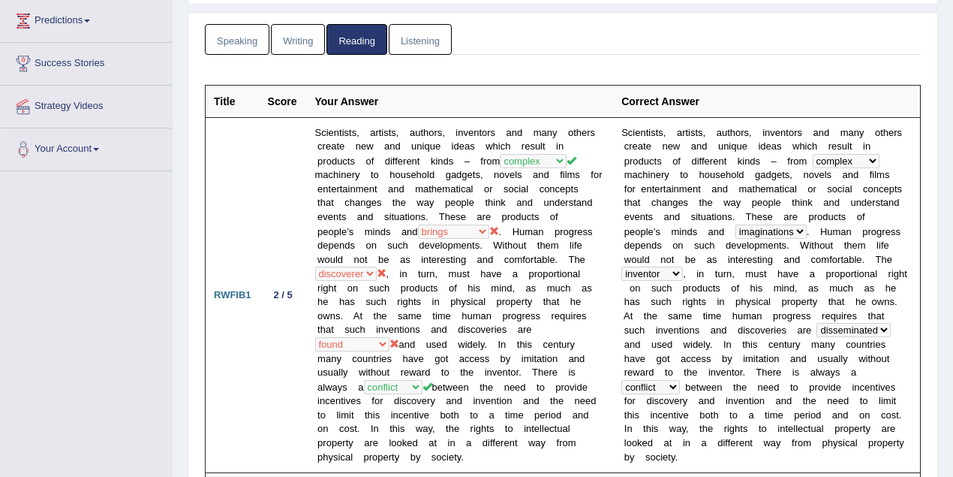
scroll to position [0, 0]
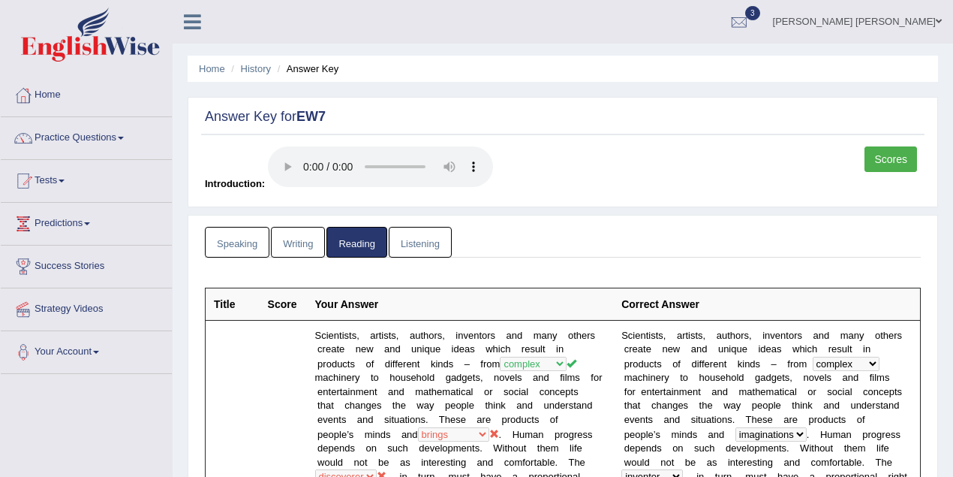
click at [419, 230] on link "Listening" at bounding box center [420, 242] width 63 height 31
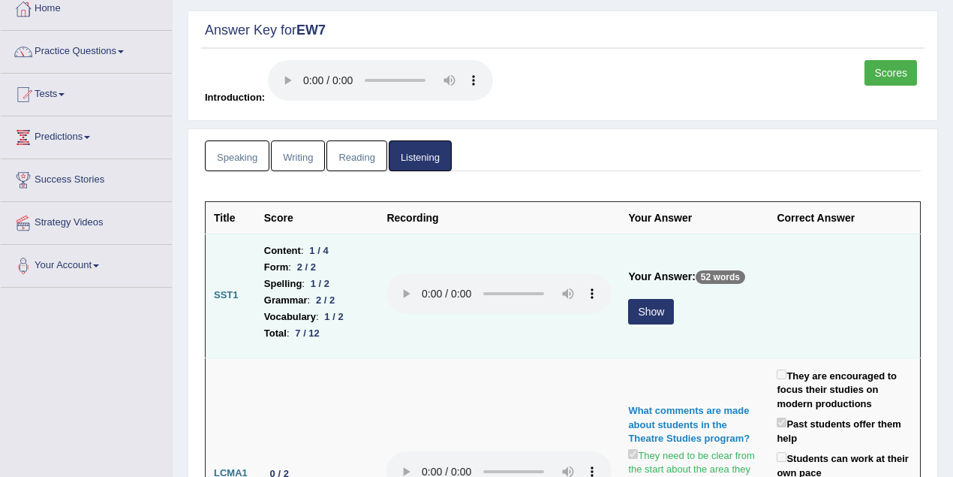
scroll to position [200, 0]
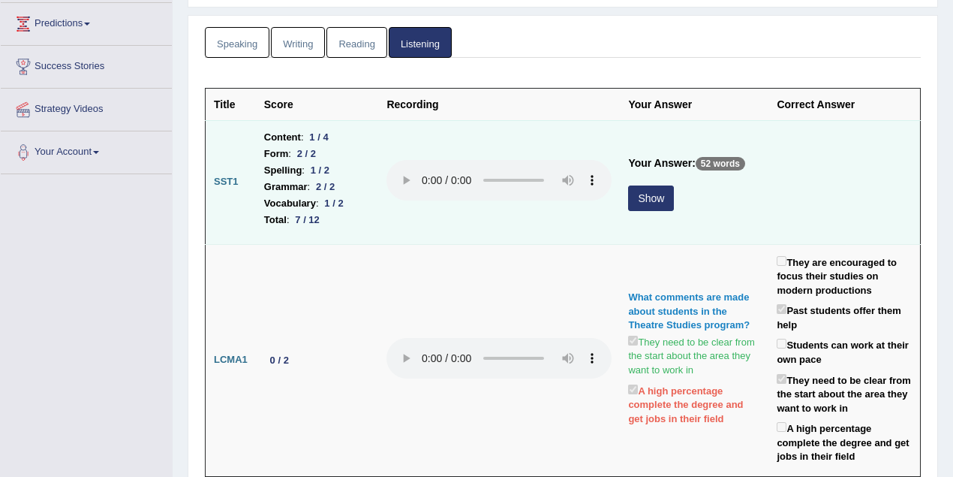
click at [634, 191] on button "Show" at bounding box center [651, 198] width 46 height 26
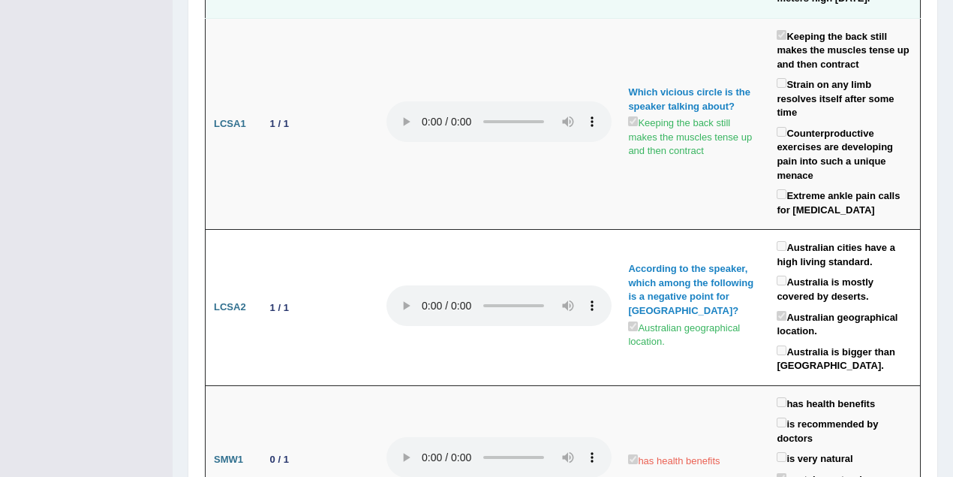
scroll to position [4604, 0]
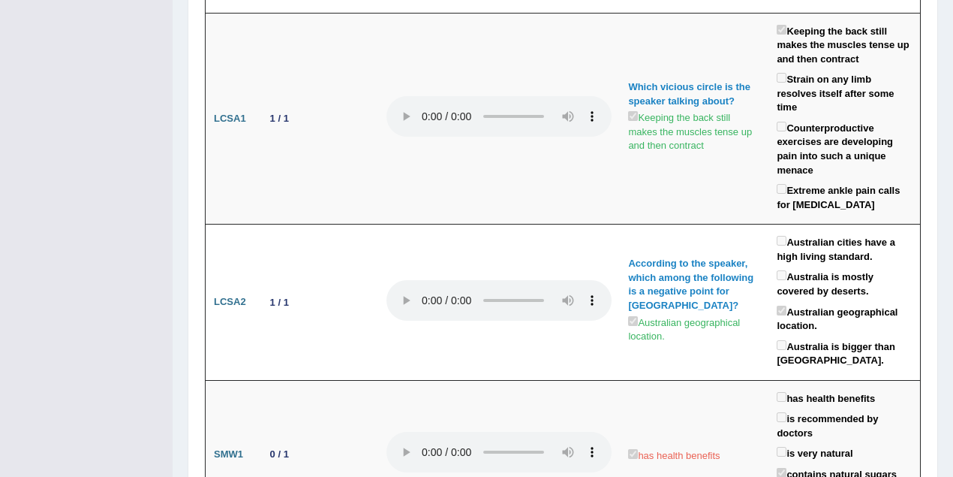
drag, startPoint x: 212, startPoint y: 26, endPoint x: 393, endPoint y: 24, distance: 180.9
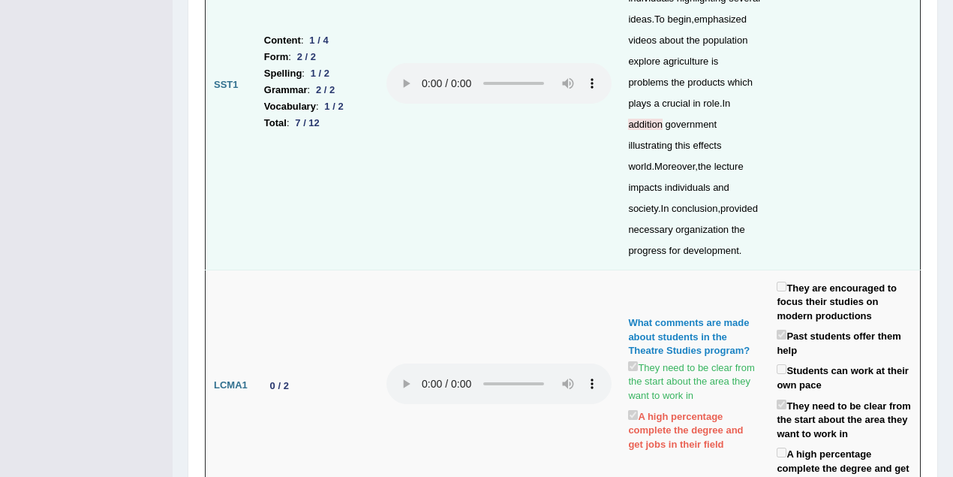
scroll to position [0, 0]
